Goal: Transaction & Acquisition: Purchase product/service

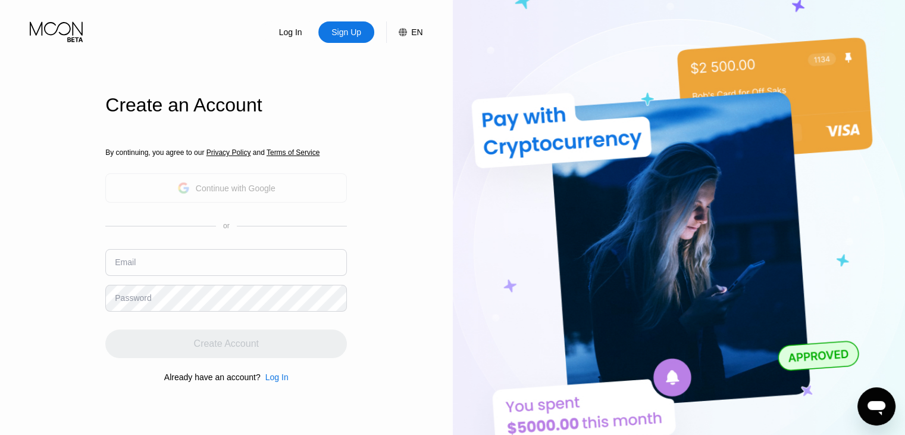
click at [238, 186] on div "By continuing, you agree to our Privacy Policy and Terms of Service Continue wi…" at bounding box center [226, 265] width 242 height 286
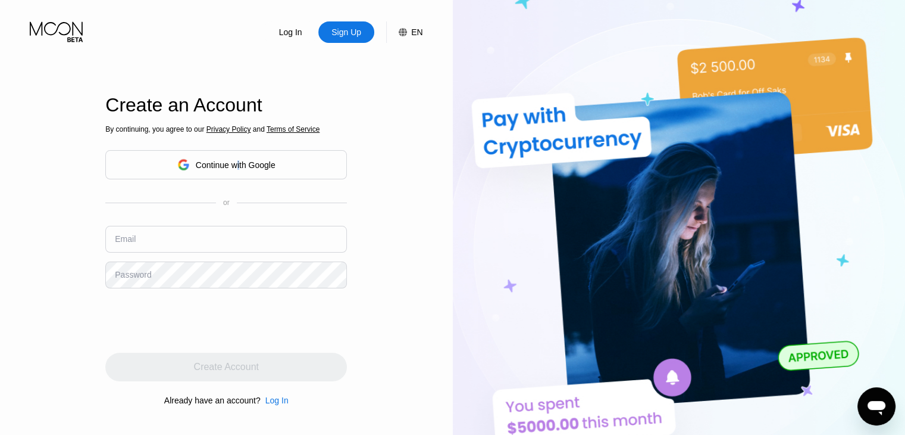
click at [246, 154] on div "Continue with Google" at bounding box center [226, 164] width 242 height 29
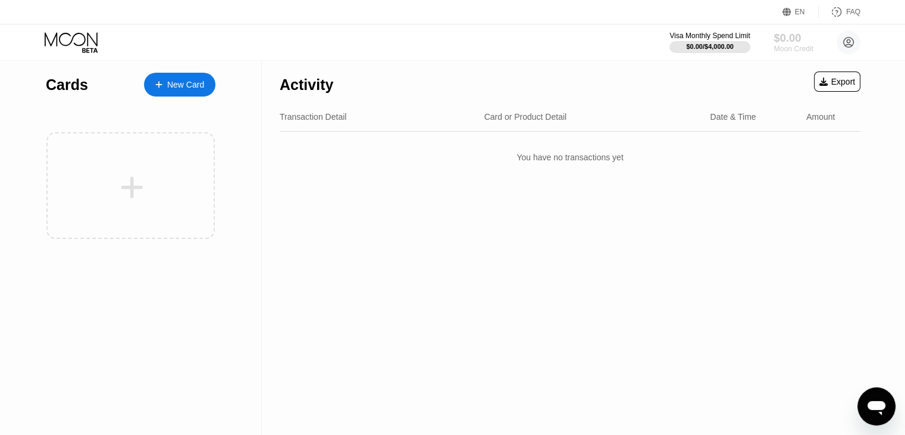
click at [786, 38] on div "$0.00" at bounding box center [794, 38] width 40 height 13
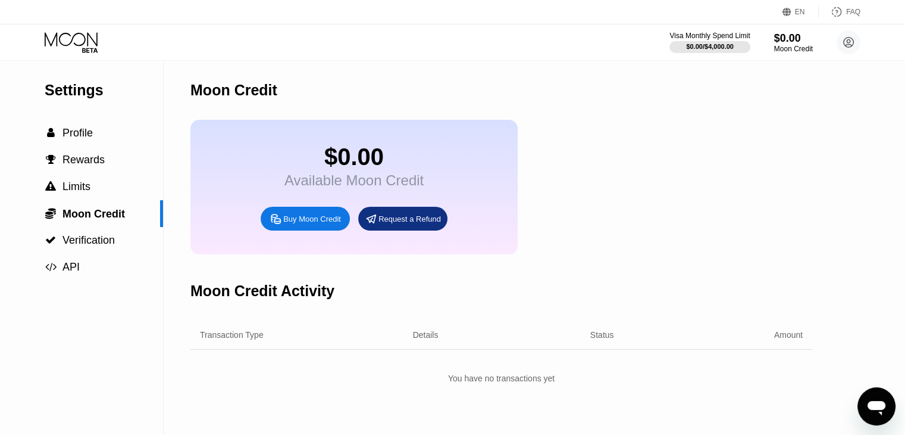
click at [316, 224] on div "Buy Moon Credit" at bounding box center [312, 219] width 58 height 10
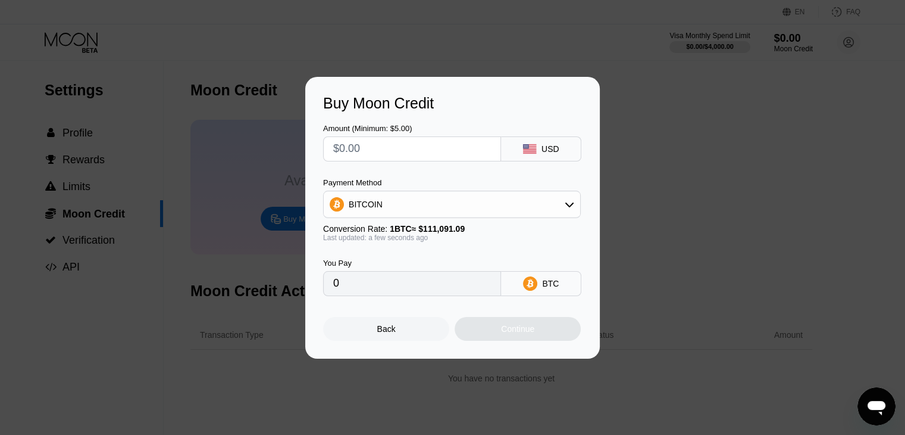
click at [448, 207] on div "BITCOIN" at bounding box center [452, 204] width 257 height 24
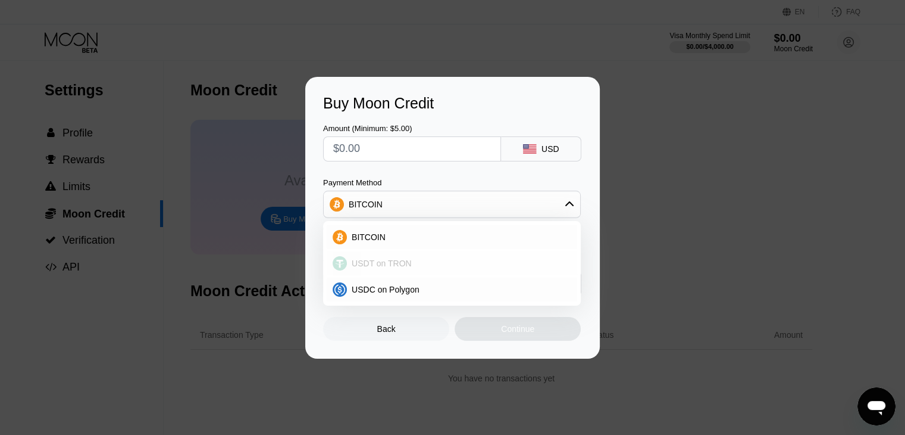
click at [385, 259] on span "USDT on TRON" at bounding box center [382, 263] width 60 height 10
type input "0.00"
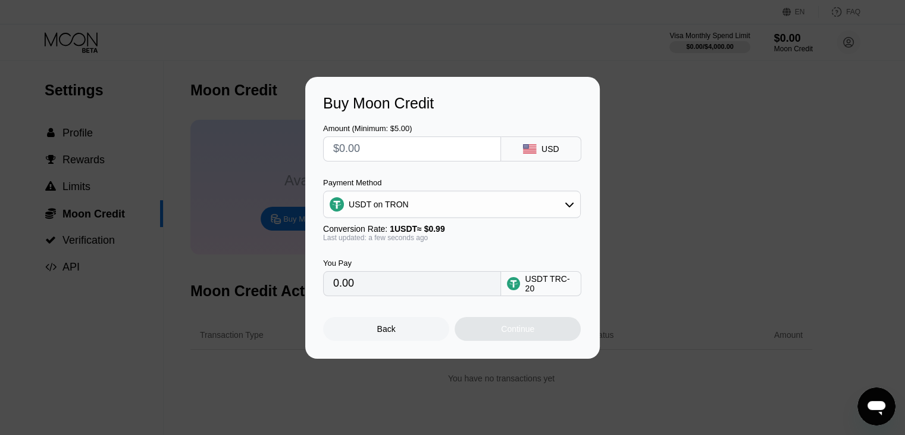
click at [661, 193] on div "Buy Moon Credit Amount (Minimum: $5.00) USD Payment Method USDT on TRON Convers…" at bounding box center [452, 218] width 905 height 282
click at [376, 338] on div "Back" at bounding box center [386, 329] width 126 height 24
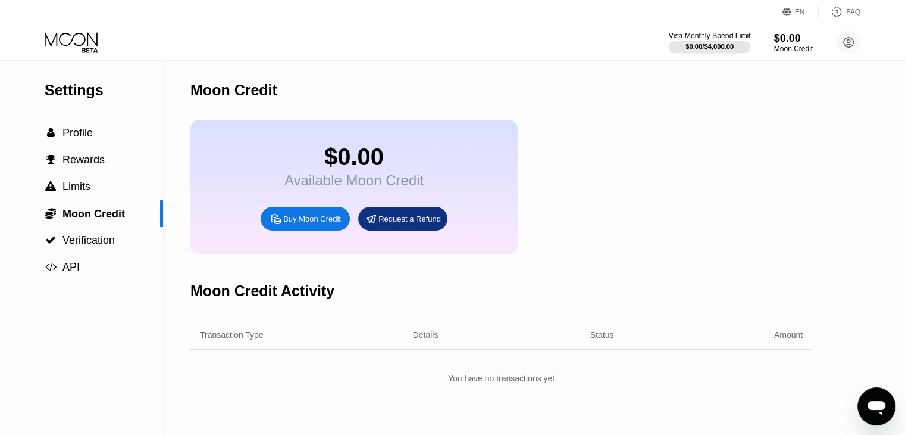
click at [706, 33] on div "Visa Monthly Spend Limit" at bounding box center [710, 36] width 82 height 8
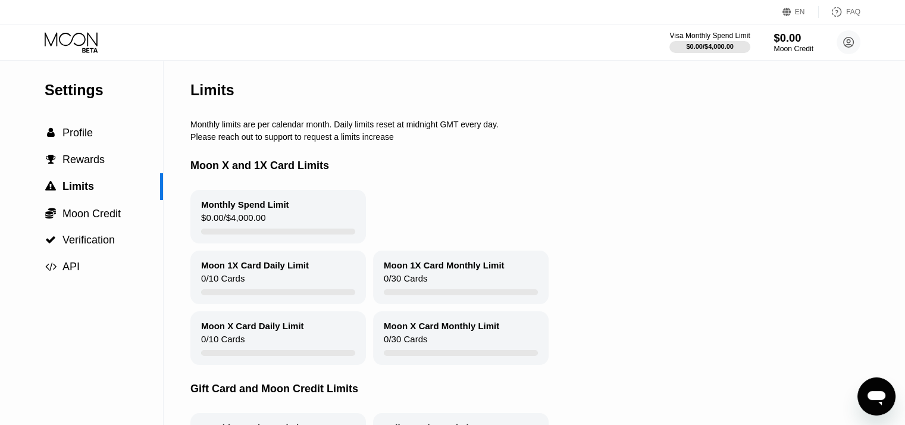
click at [787, 34] on div "$0.00" at bounding box center [794, 38] width 40 height 13
